Goal: Transaction & Acquisition: Purchase product/service

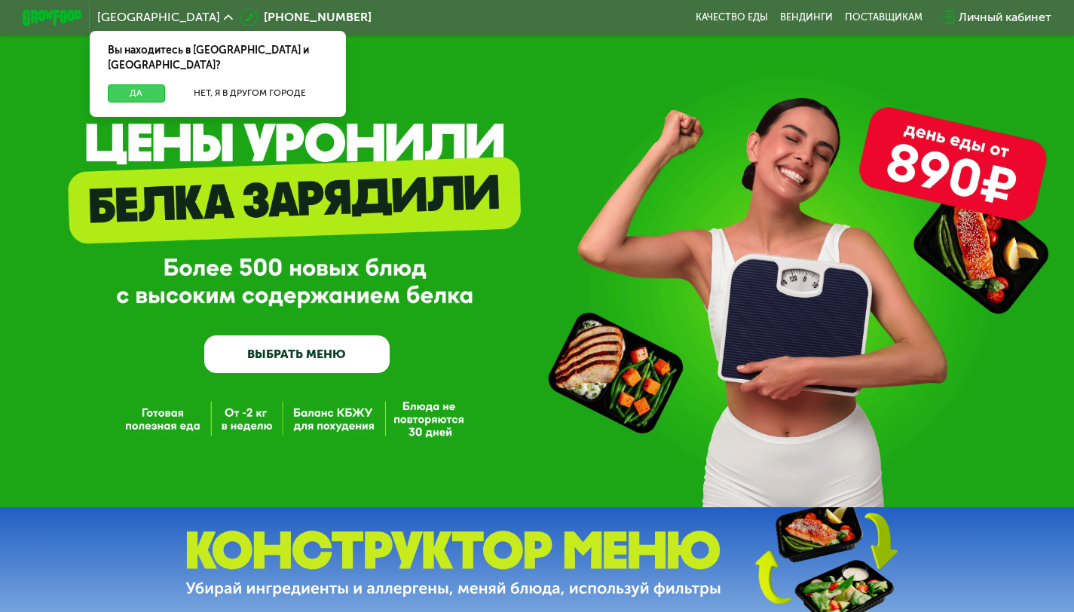
click at [140, 84] on button "Да" at bounding box center [136, 93] width 57 height 18
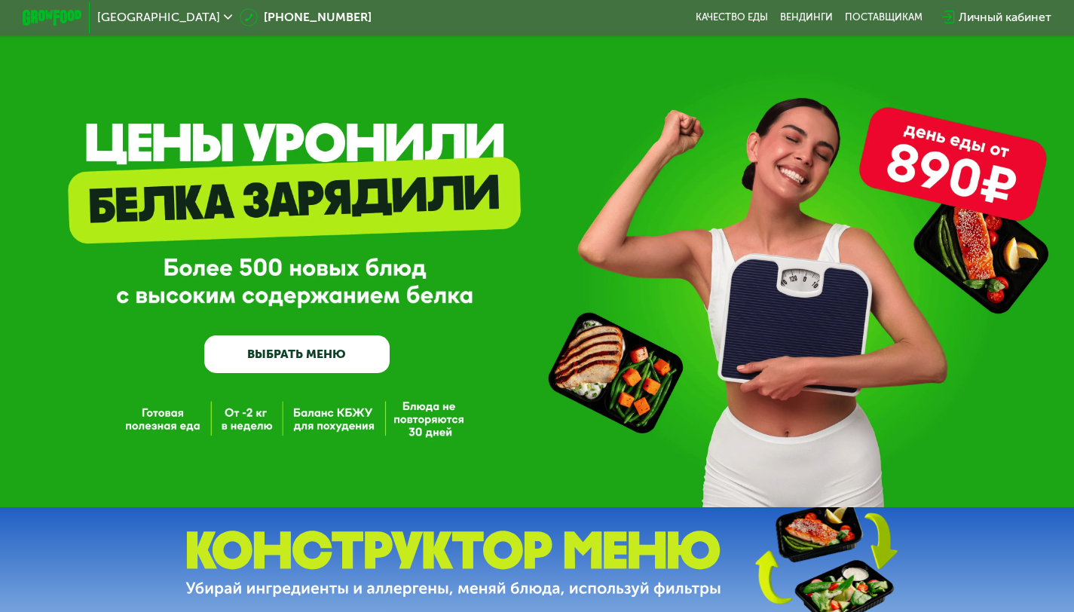
click at [350, 359] on link "ВЫБРАТЬ МЕНЮ" at bounding box center [296, 353] width 185 height 37
click at [289, 370] on link "ВЫБРАТЬ МЕНЮ" at bounding box center [296, 353] width 185 height 37
click at [329, 351] on link "ВЫБРАТЬ МЕНЮ" at bounding box center [296, 353] width 185 height 37
click at [271, 361] on link "ВЫБРАТЬ МЕНЮ" at bounding box center [296, 353] width 185 height 37
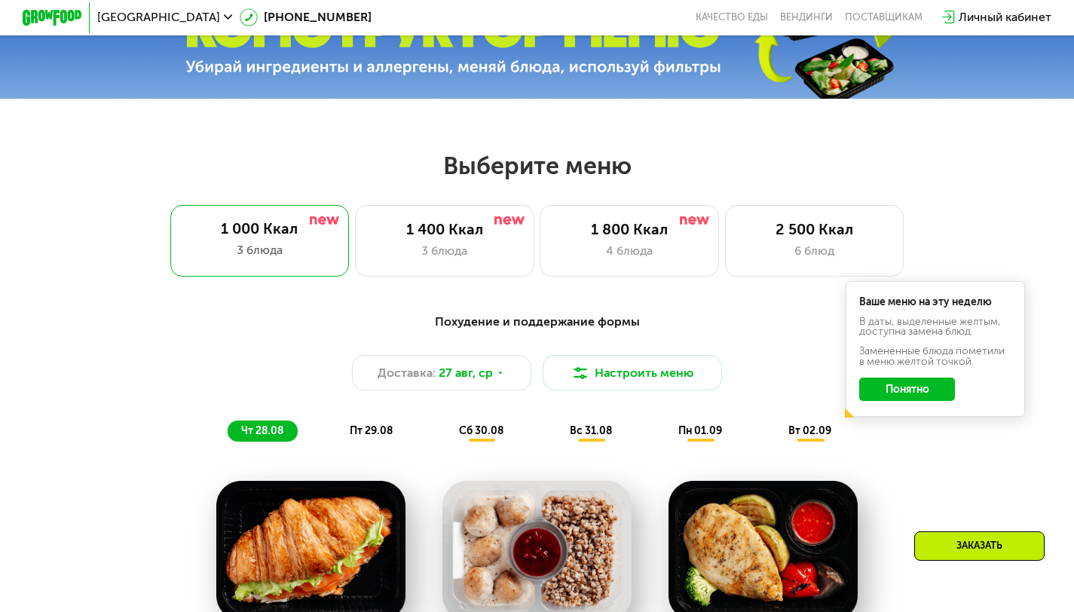
scroll to position [544, 0]
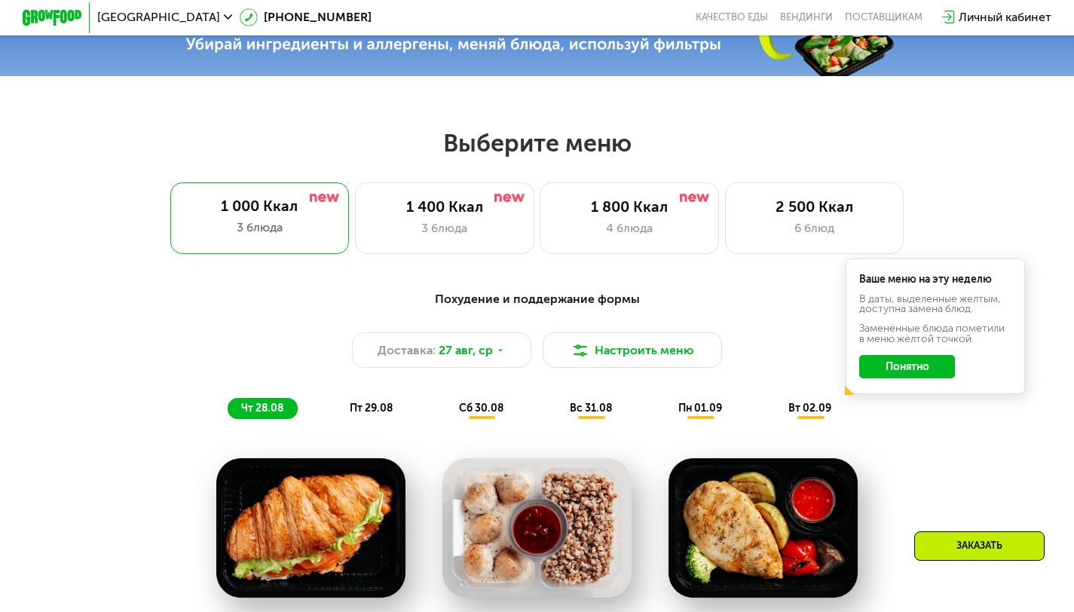
click at [894, 378] on button "Понятно" at bounding box center [907, 367] width 96 height 24
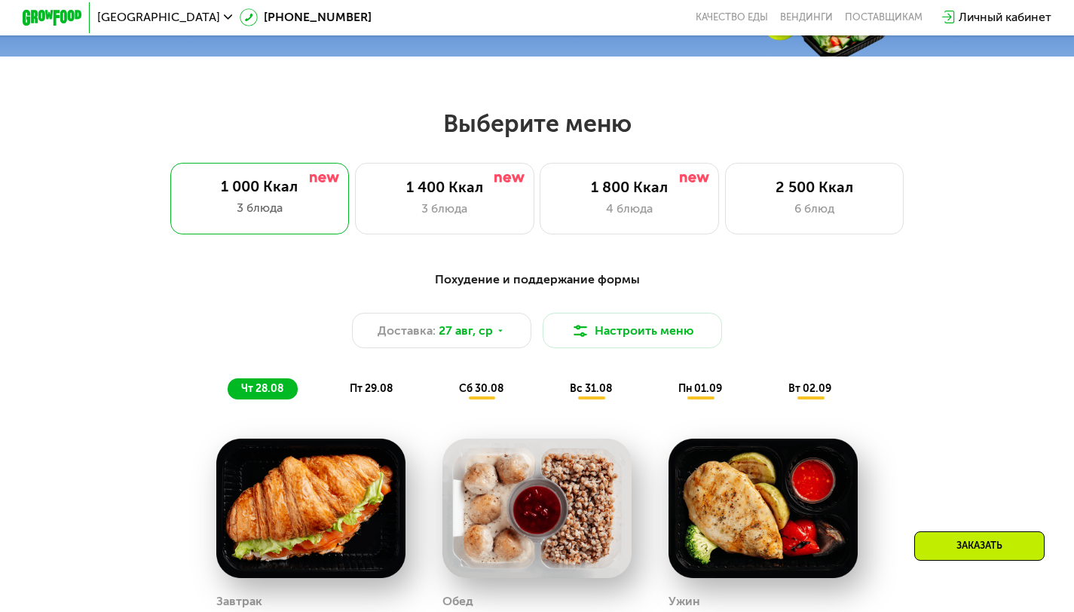
scroll to position [567, 0]
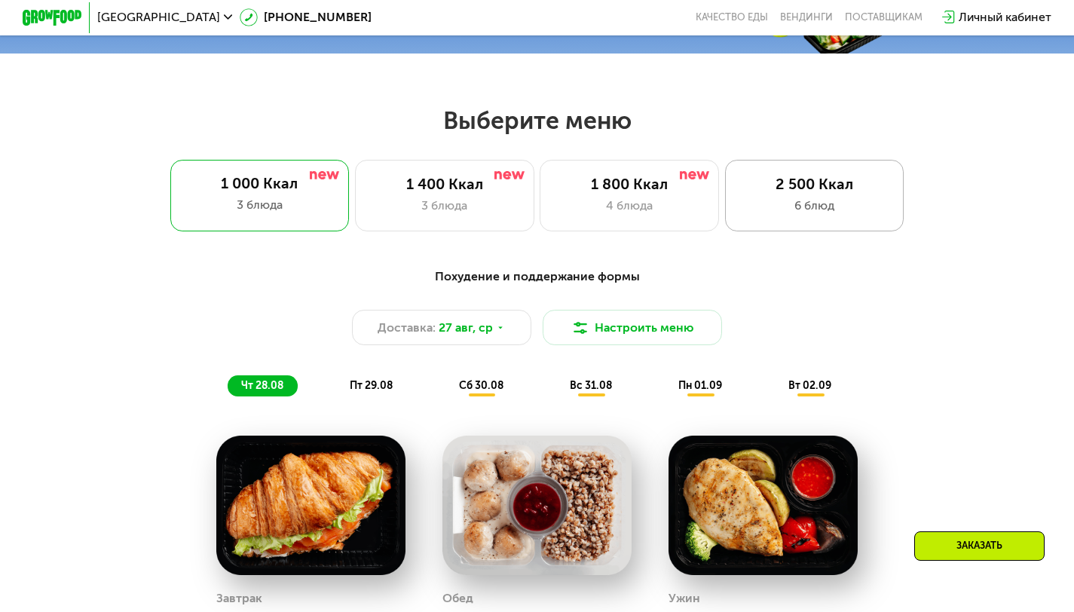
click at [790, 193] on div "2 500 Ккал" at bounding box center [815, 185] width 148 height 18
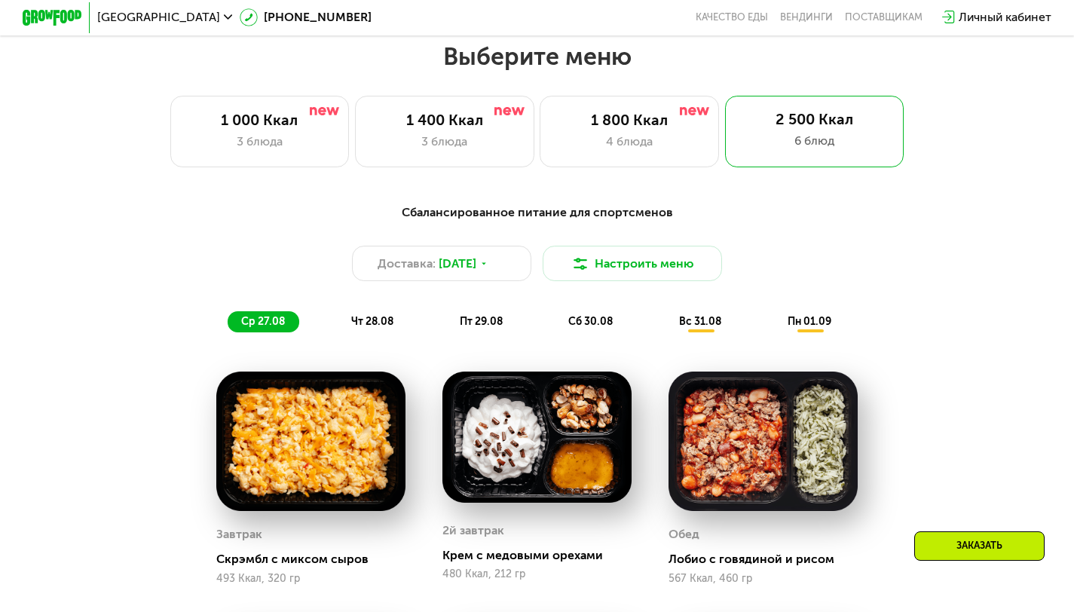
scroll to position [581, 0]
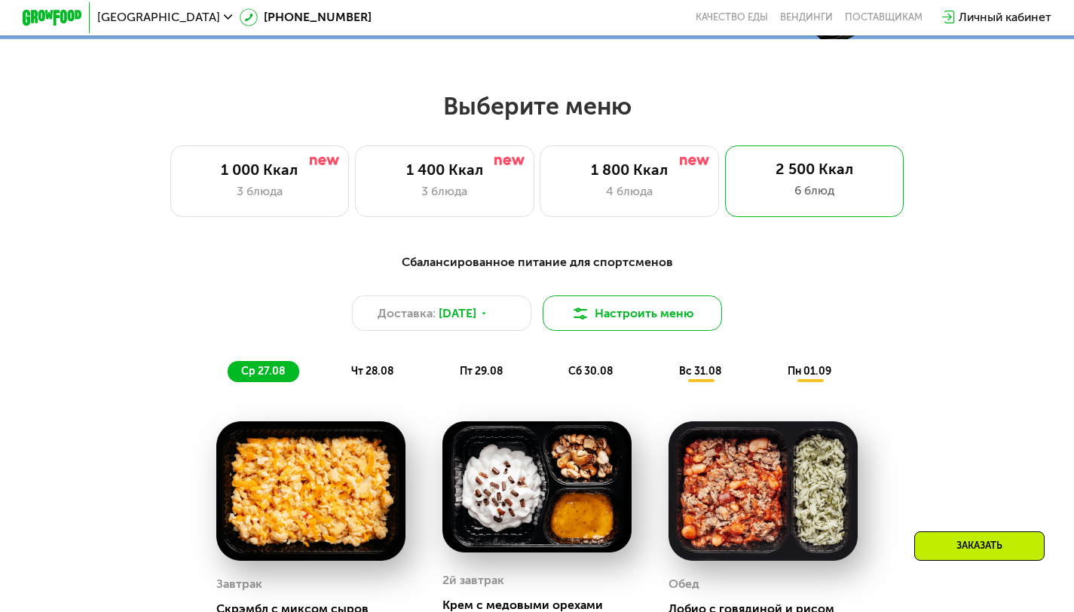
click at [679, 327] on button "Настроить меню" at bounding box center [632, 313] width 179 height 36
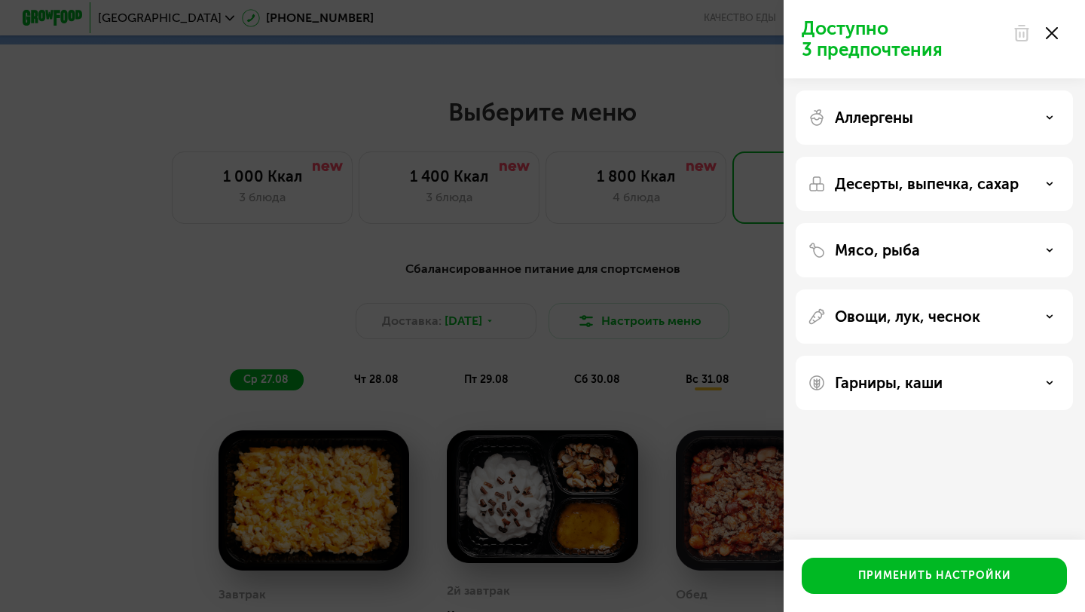
click at [1053, 40] on div at bounding box center [1035, 33] width 63 height 30
click at [1056, 37] on use at bounding box center [1052, 33] width 12 height 12
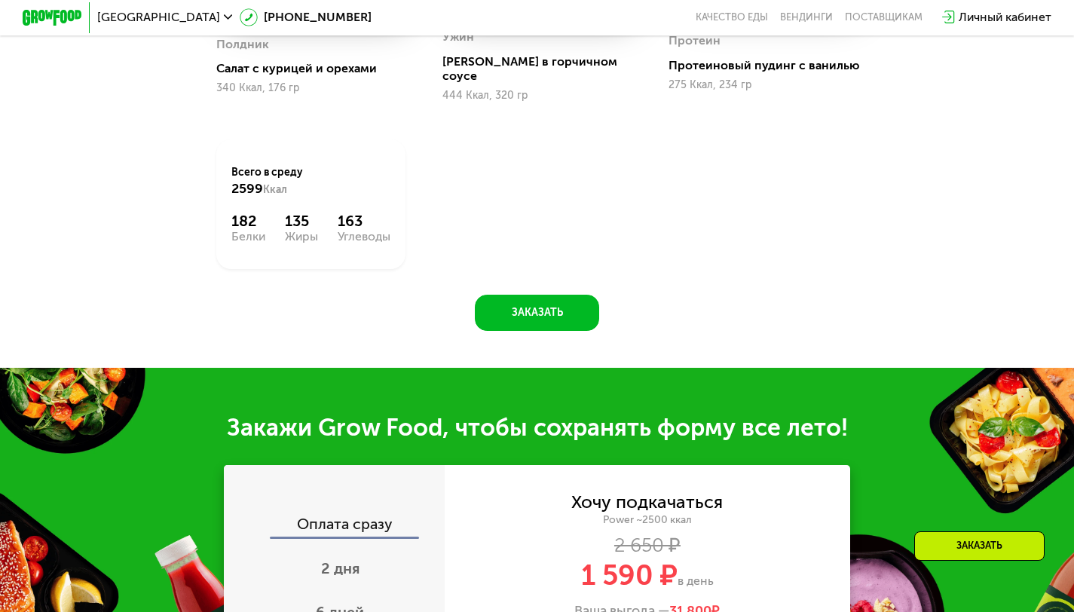
scroll to position [1627, 0]
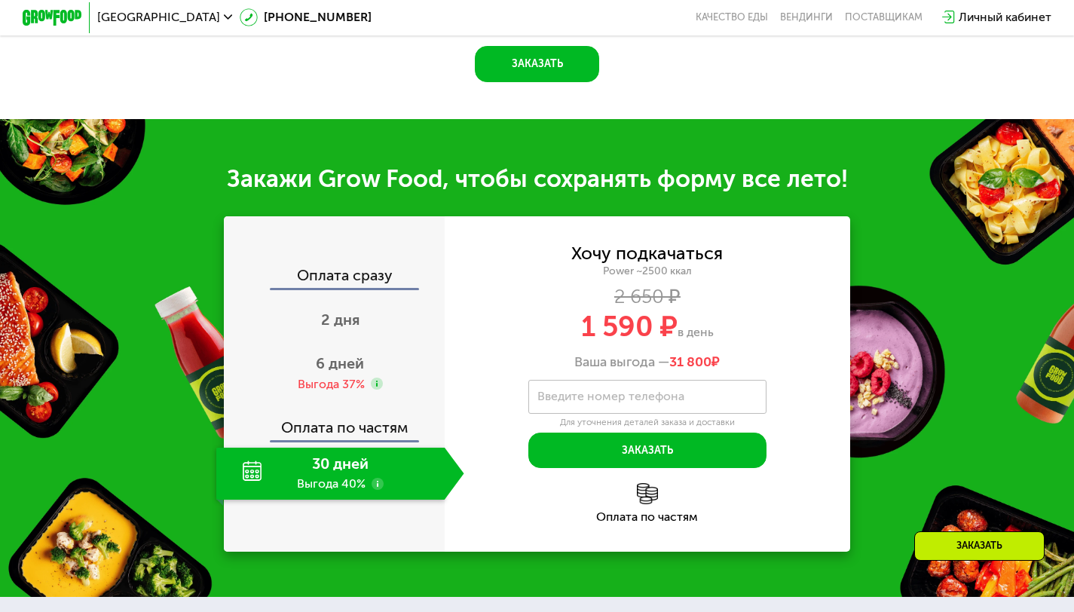
click at [325, 481] on div "30 дней Выгода 40%" at bounding box center [330, 474] width 228 height 52
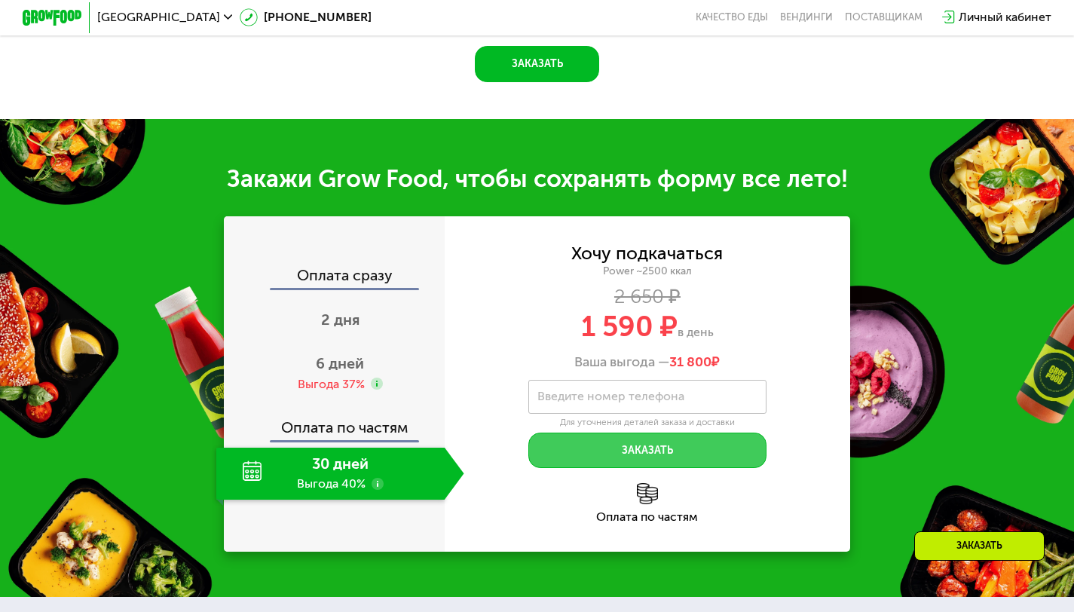
click at [566, 463] on button "Заказать" at bounding box center [647, 451] width 239 height 36
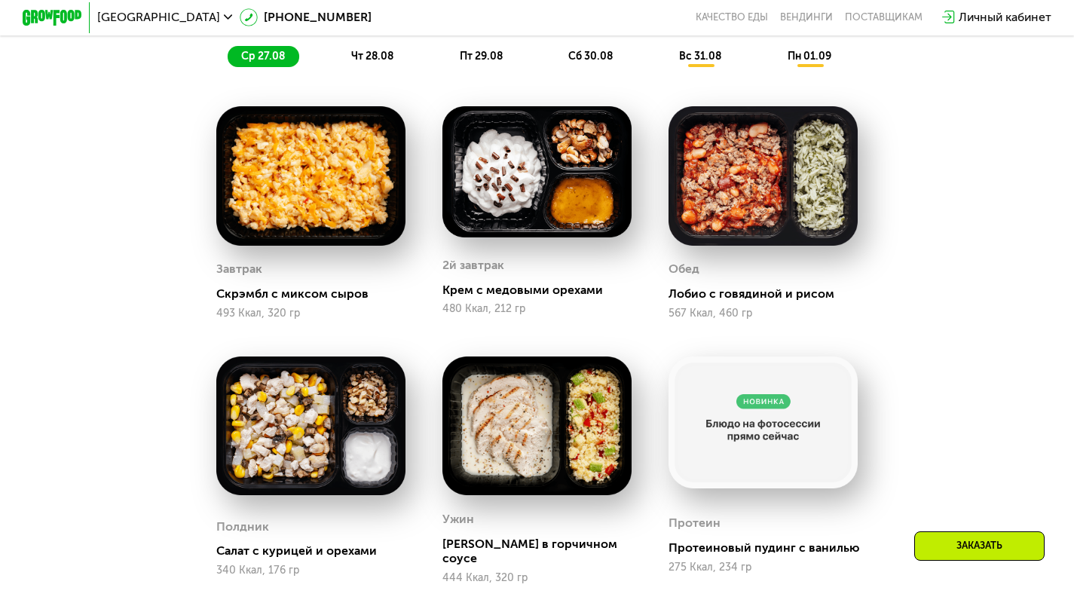
scroll to position [897, 0]
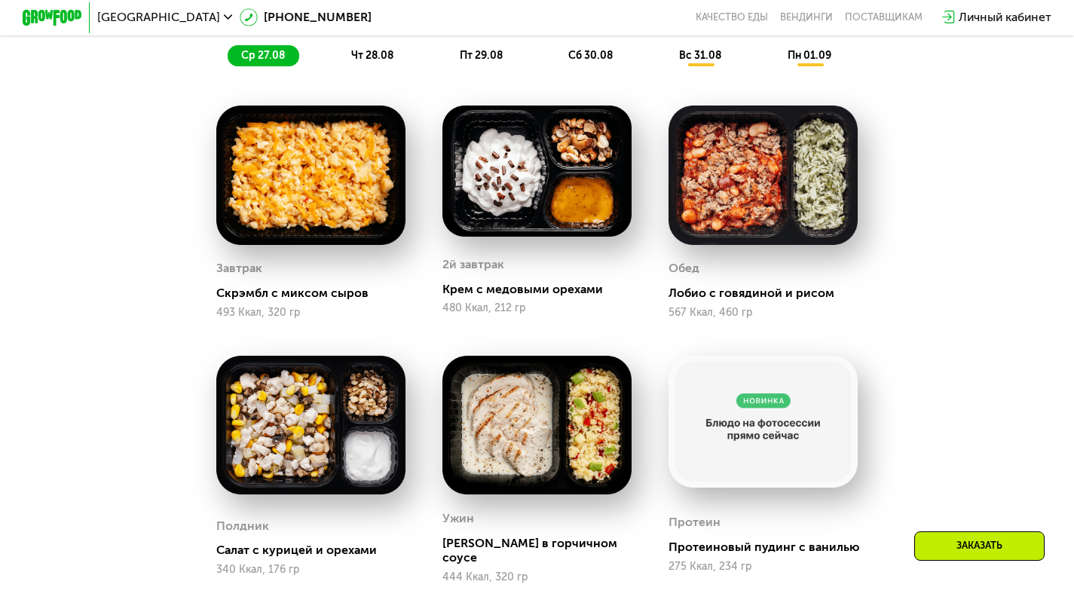
click at [446, 55] on div "чт 28.08" at bounding box center [482, 55] width 72 height 21
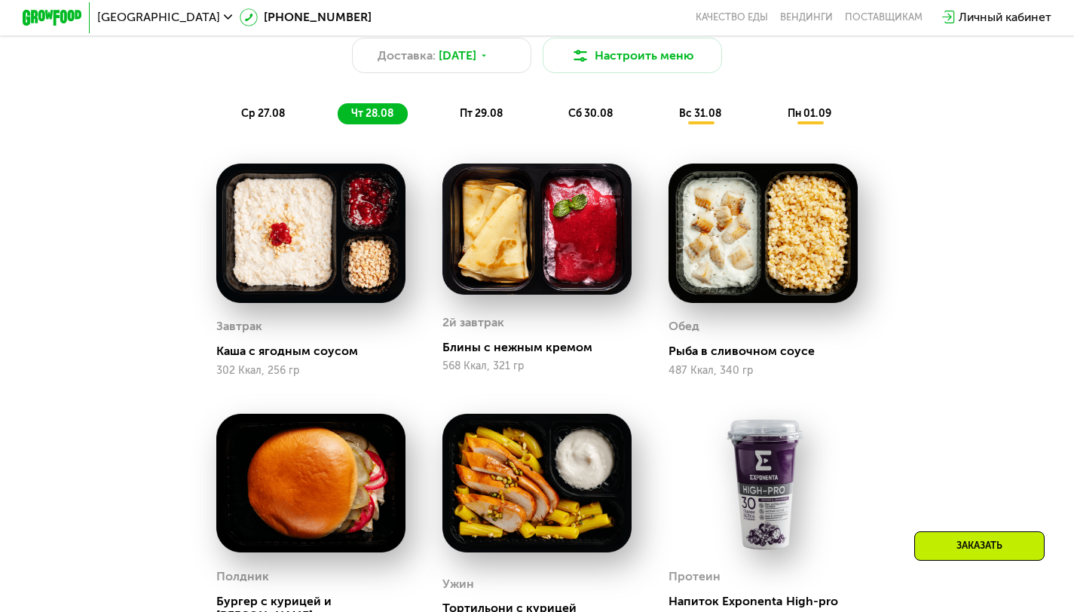
scroll to position [769, 0]
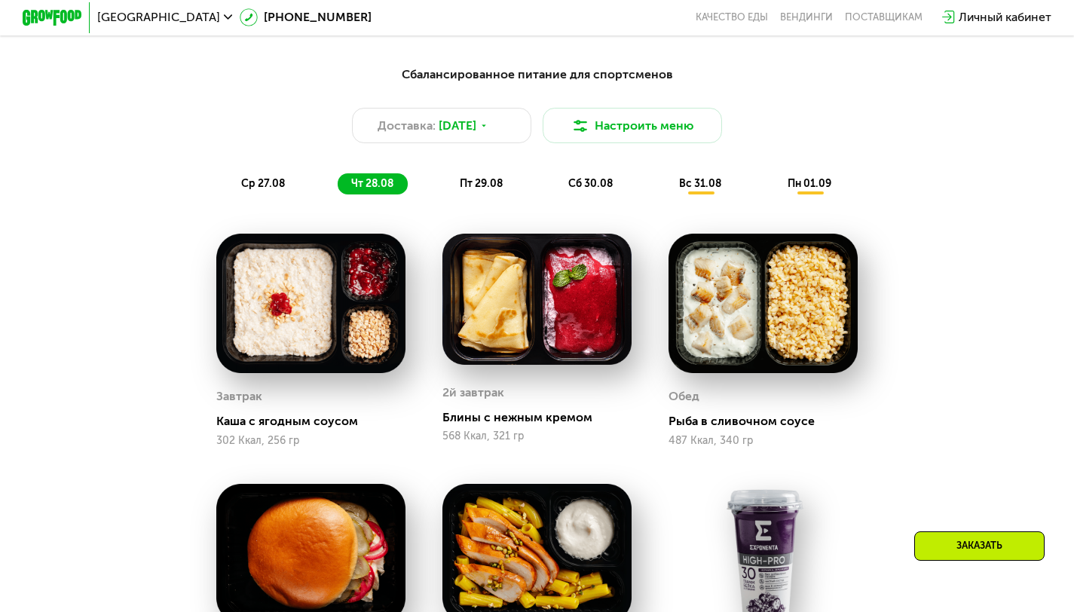
click at [460, 185] on span "пт 29.08" at bounding box center [481, 183] width 43 height 13
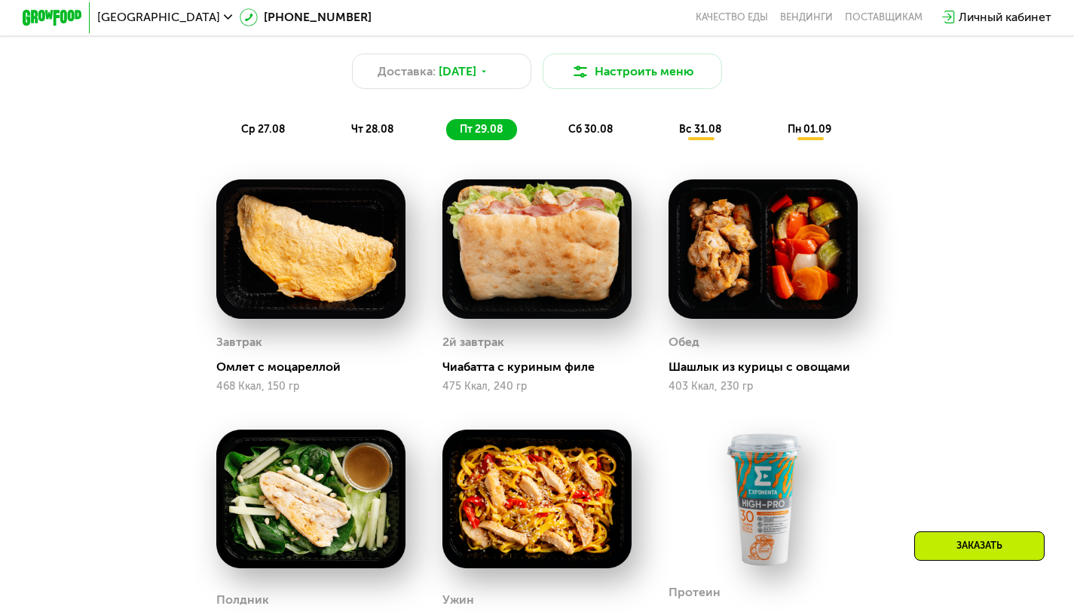
scroll to position [809, 0]
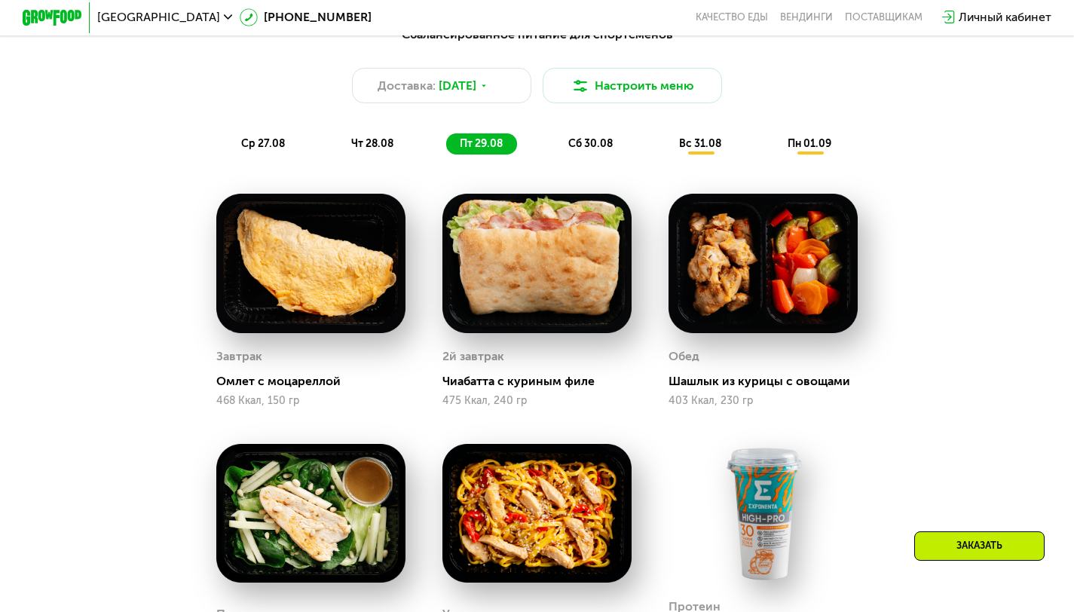
click at [666, 154] on div "сб 30.08" at bounding box center [701, 143] width 71 height 21
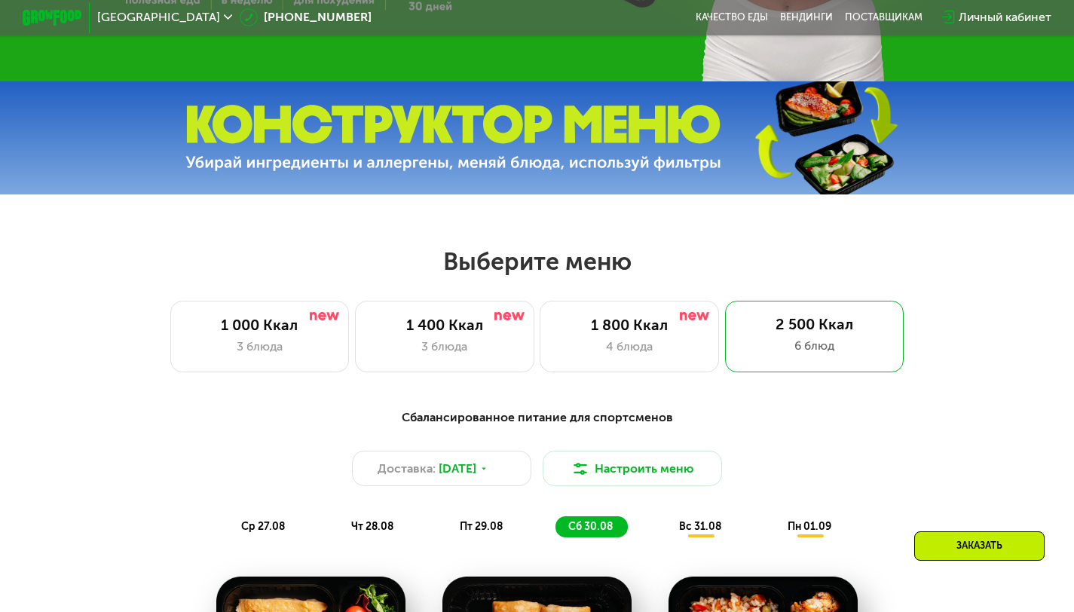
scroll to position [421, 0]
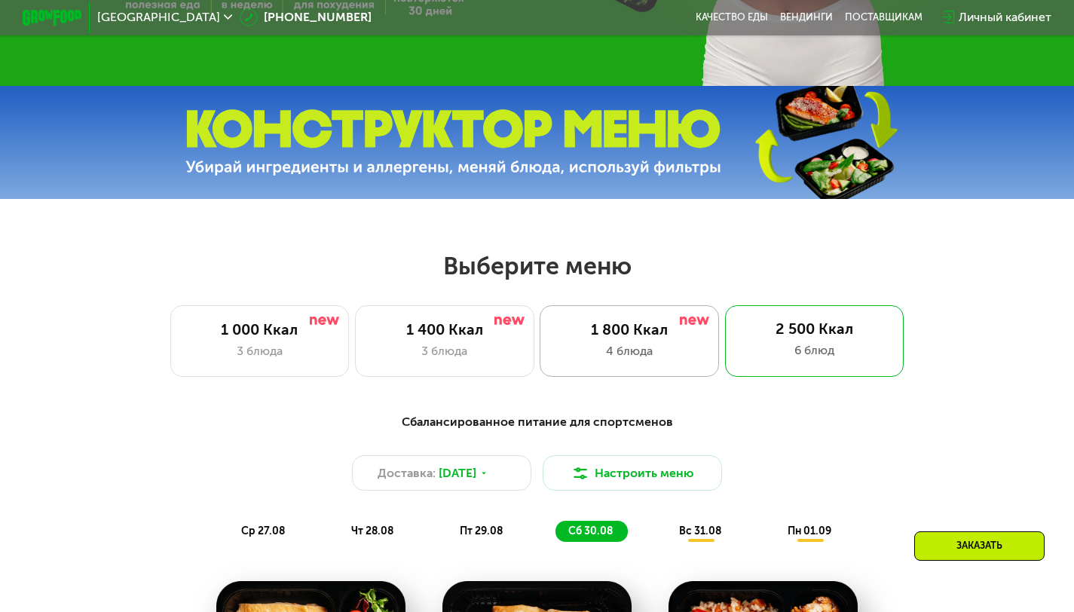
click at [619, 339] on div "1 800 Ккал" at bounding box center [629, 330] width 148 height 18
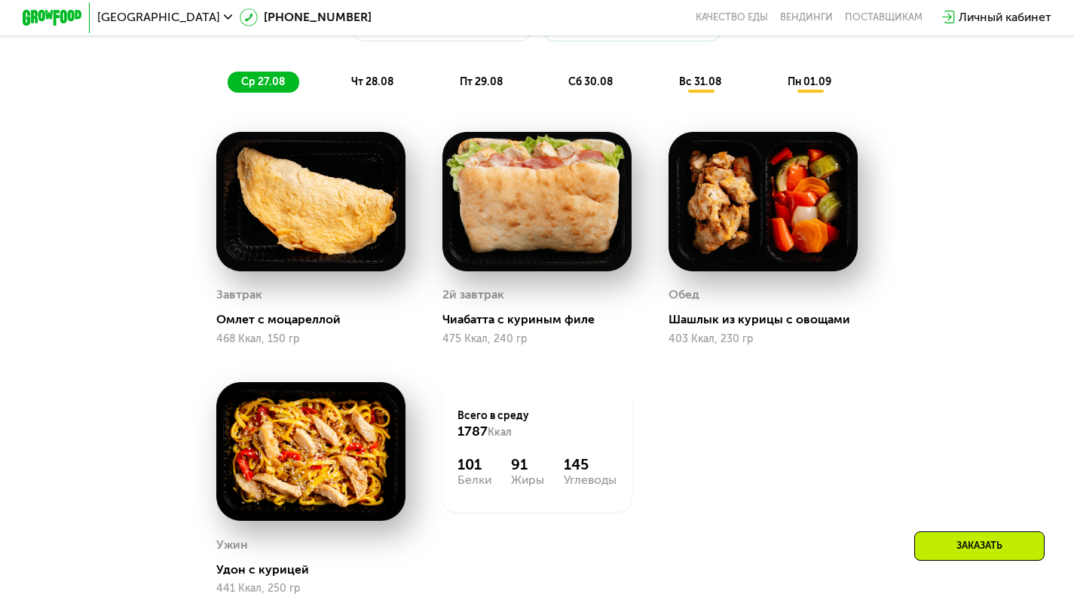
scroll to position [869, 0]
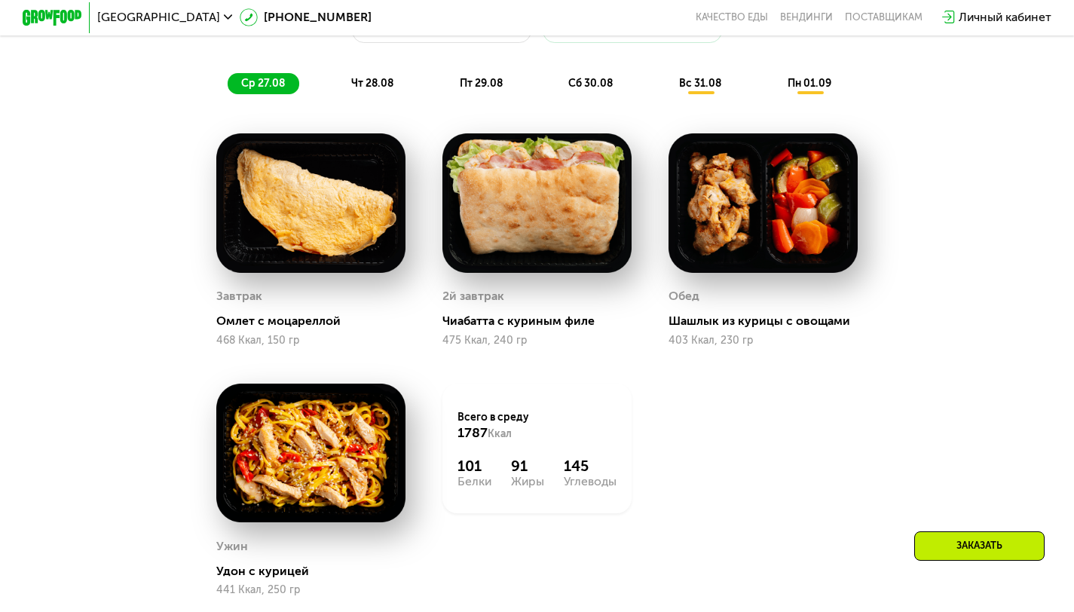
click at [375, 90] on span "чт 28.08" at bounding box center [372, 83] width 42 height 13
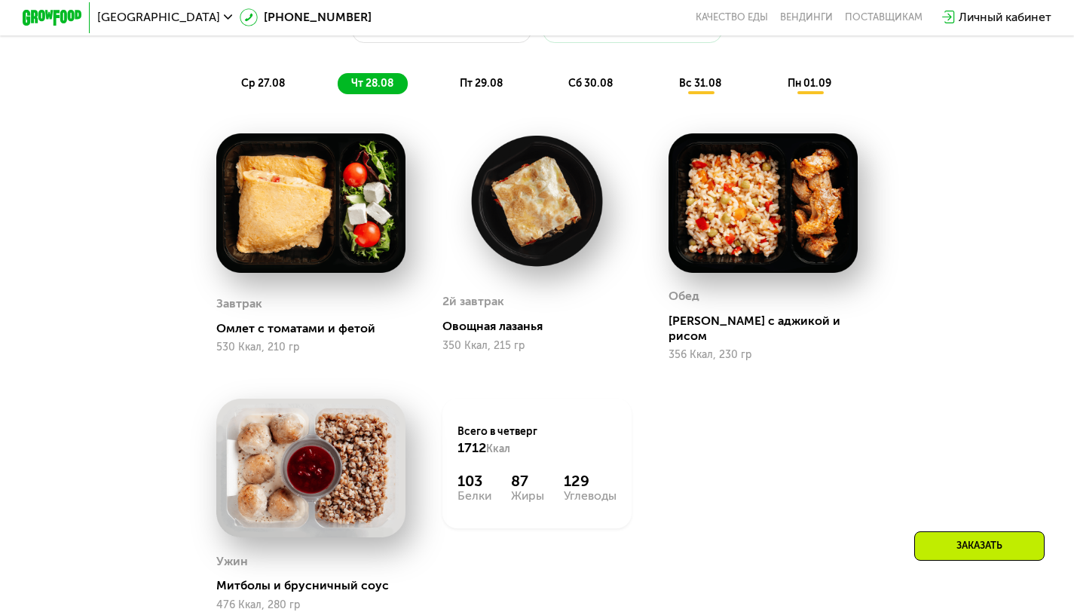
click at [463, 90] on span "пт 29.08" at bounding box center [481, 83] width 43 height 13
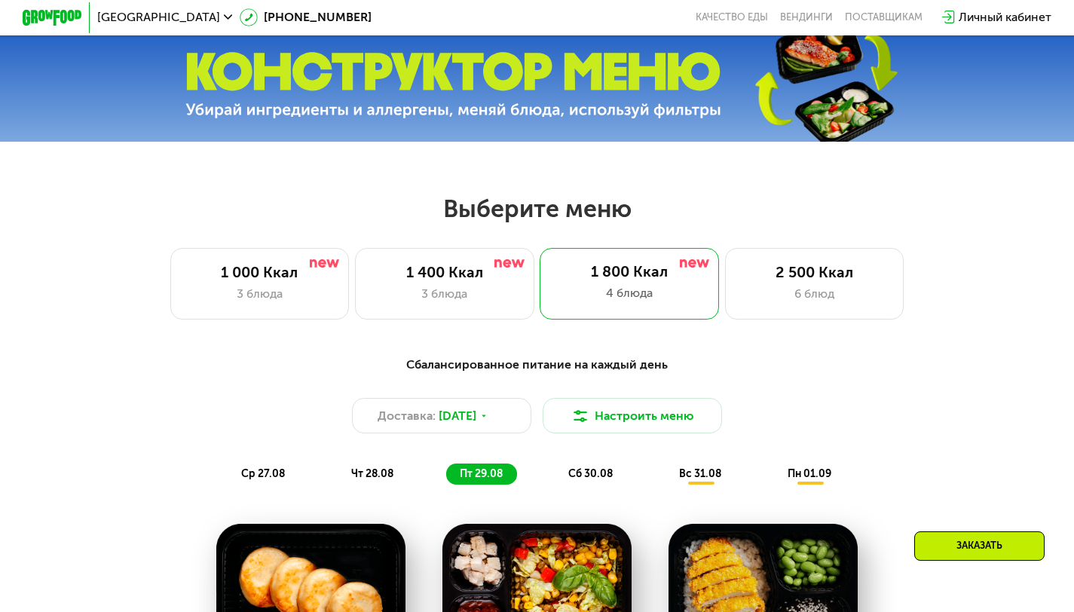
scroll to position [459, 0]
